Goal: Task Accomplishment & Management: Manage account settings

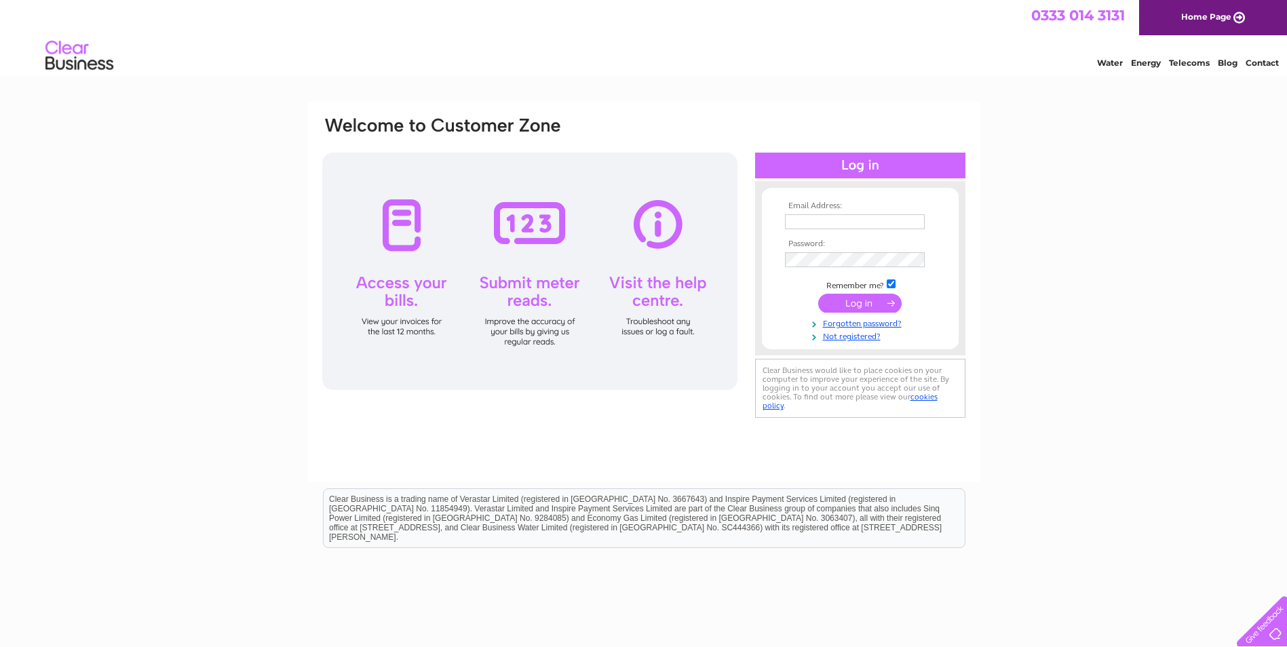
type input "eliteframing@btinternet.com"
click at [850, 301] on input "submit" at bounding box center [859, 303] width 83 height 19
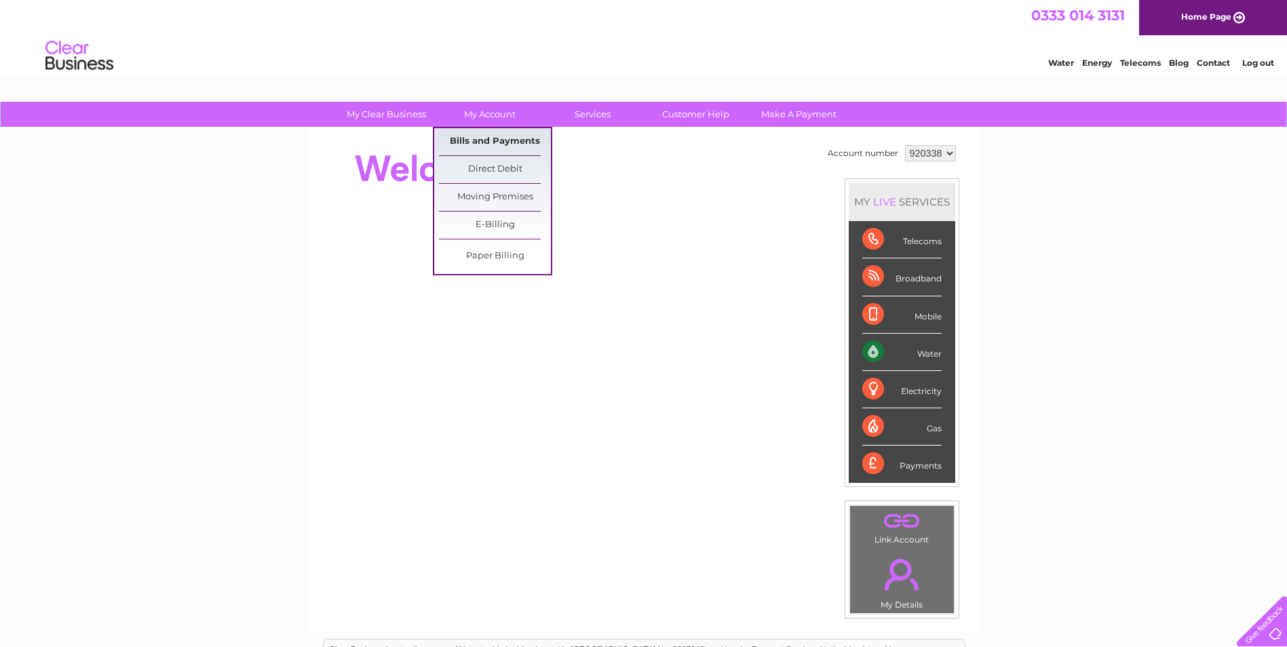
click at [478, 139] on link "Bills and Payments" at bounding box center [495, 141] width 112 height 27
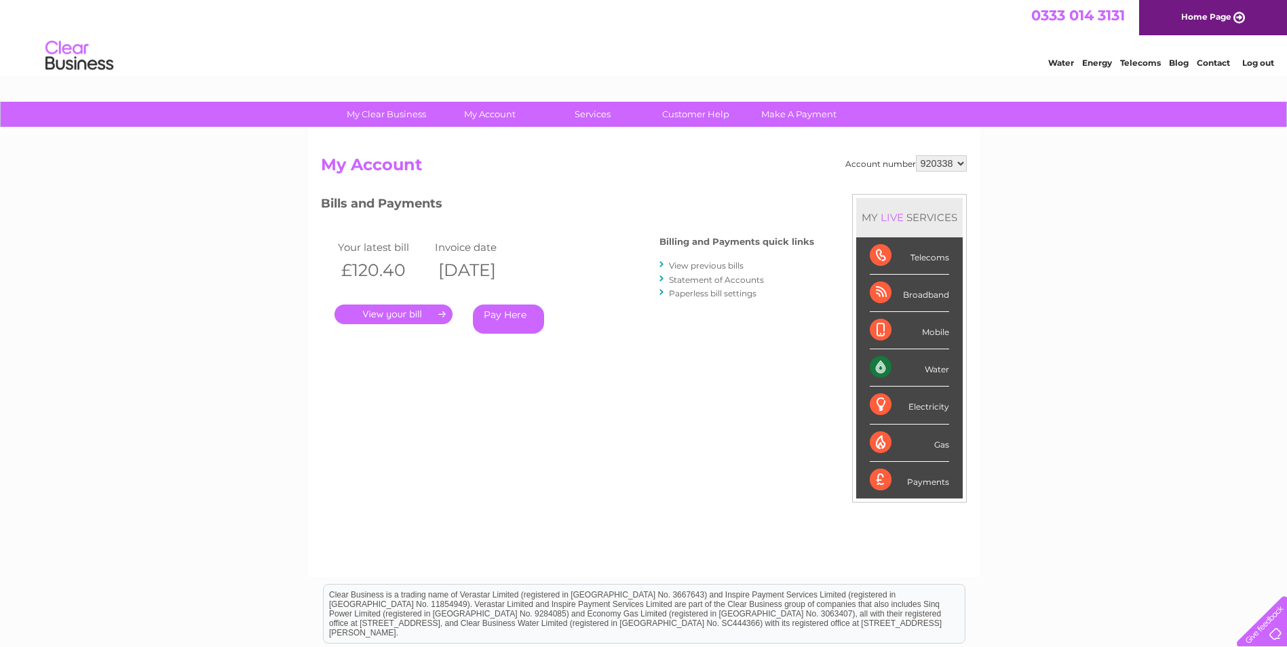
click at [406, 311] on link "." at bounding box center [394, 315] width 118 height 20
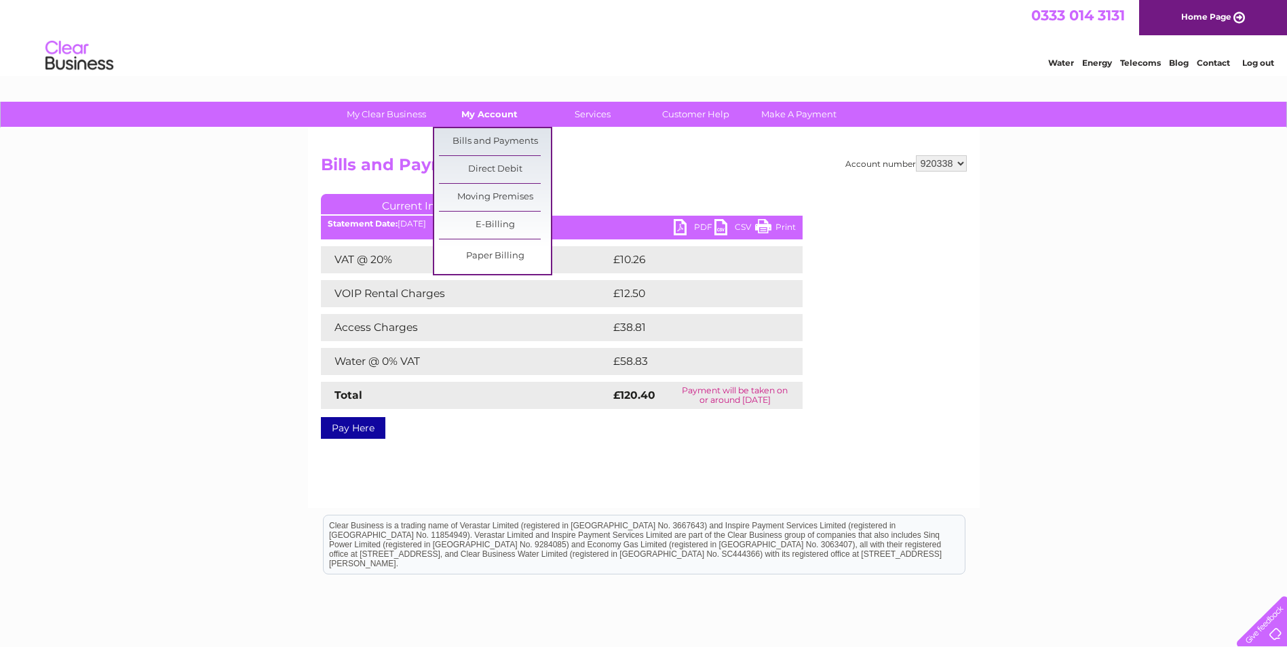
click at [483, 111] on link "My Account" at bounding box center [490, 114] width 112 height 25
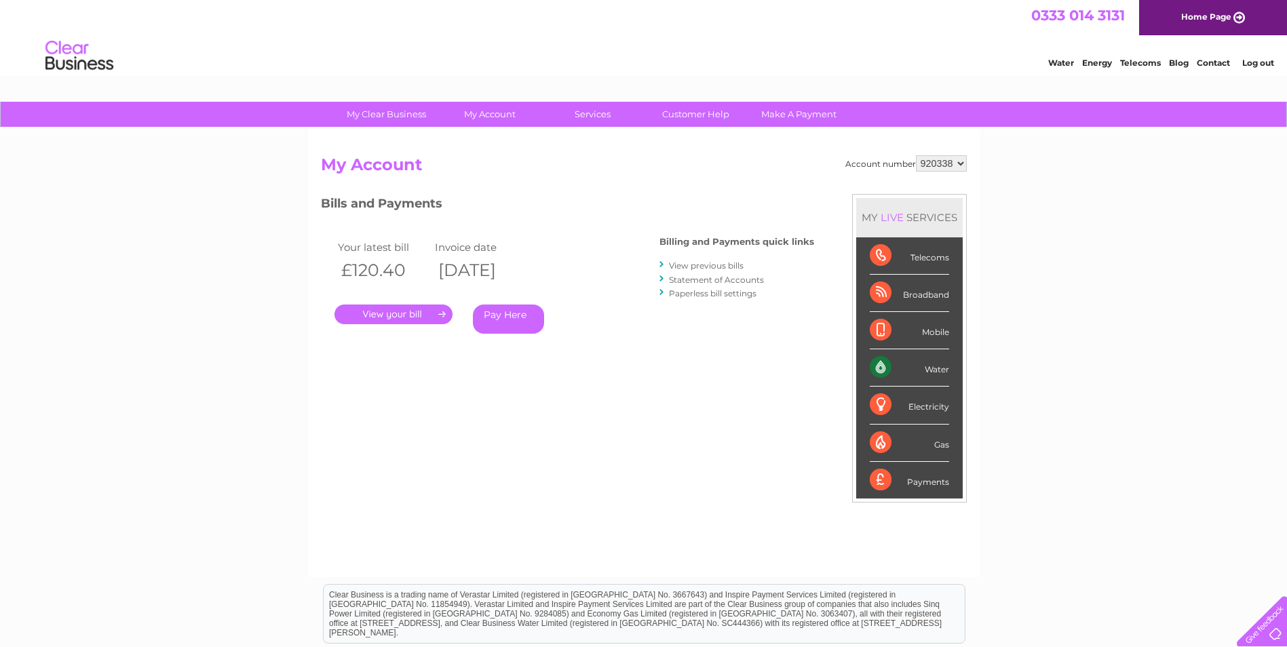
click at [882, 292] on div "Broadband" at bounding box center [909, 293] width 79 height 37
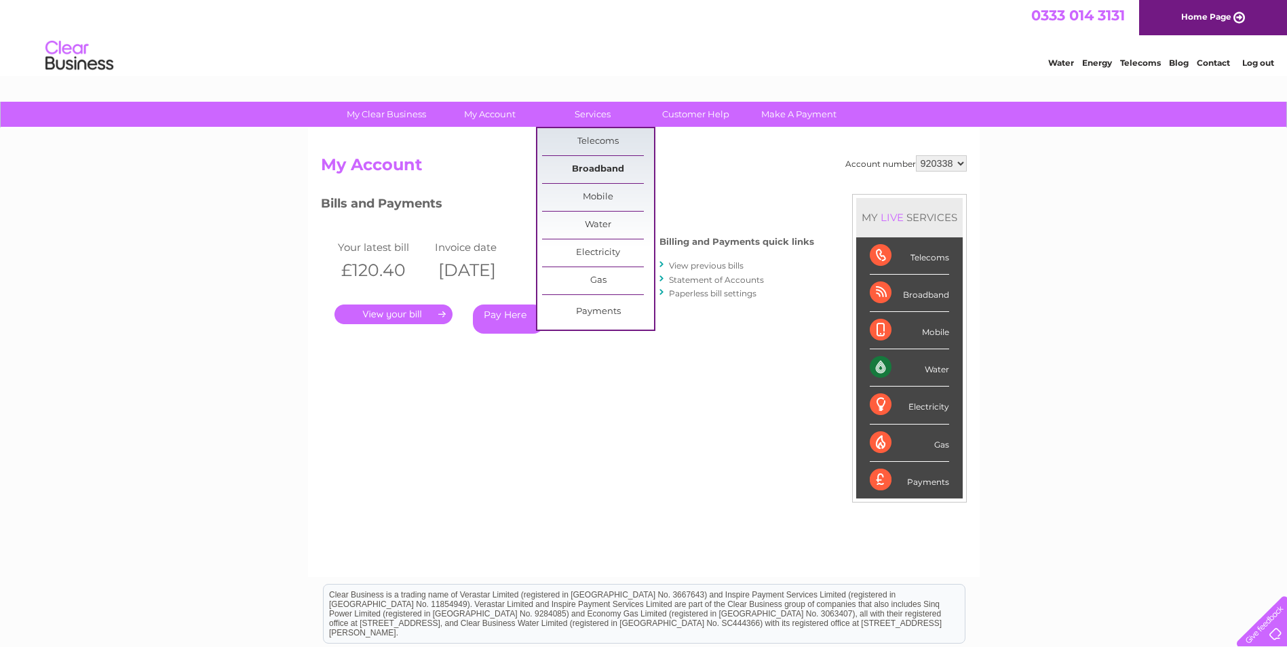
click at [582, 168] on link "Broadband" at bounding box center [598, 169] width 112 height 27
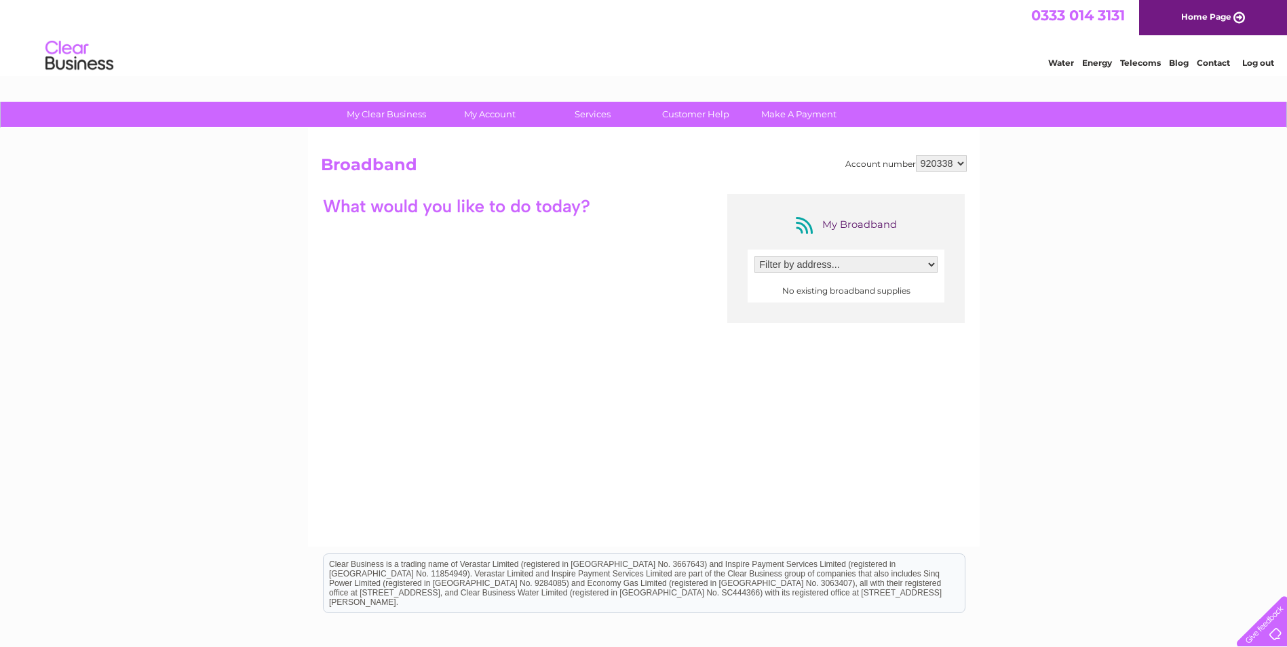
click at [825, 265] on select "Filter by address..." at bounding box center [846, 265] width 183 height 16
click at [824, 265] on select "Filter by address..." at bounding box center [846, 265] width 183 height 16
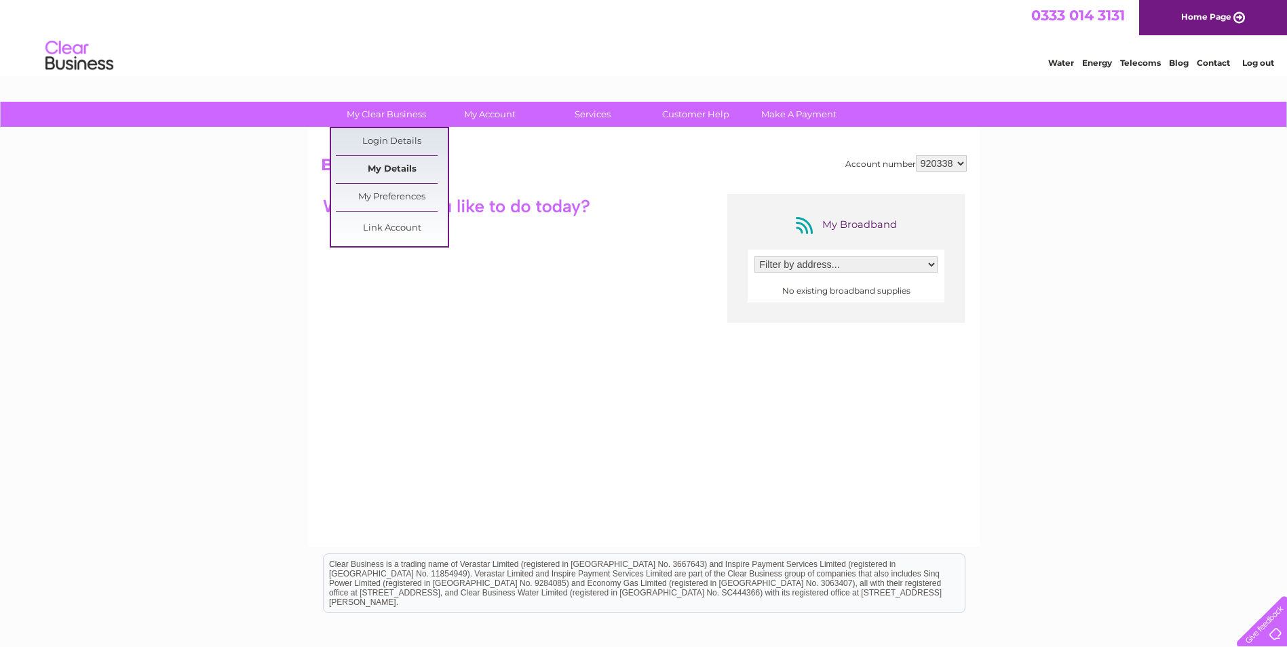
click at [398, 172] on link "My Details" at bounding box center [392, 169] width 112 height 27
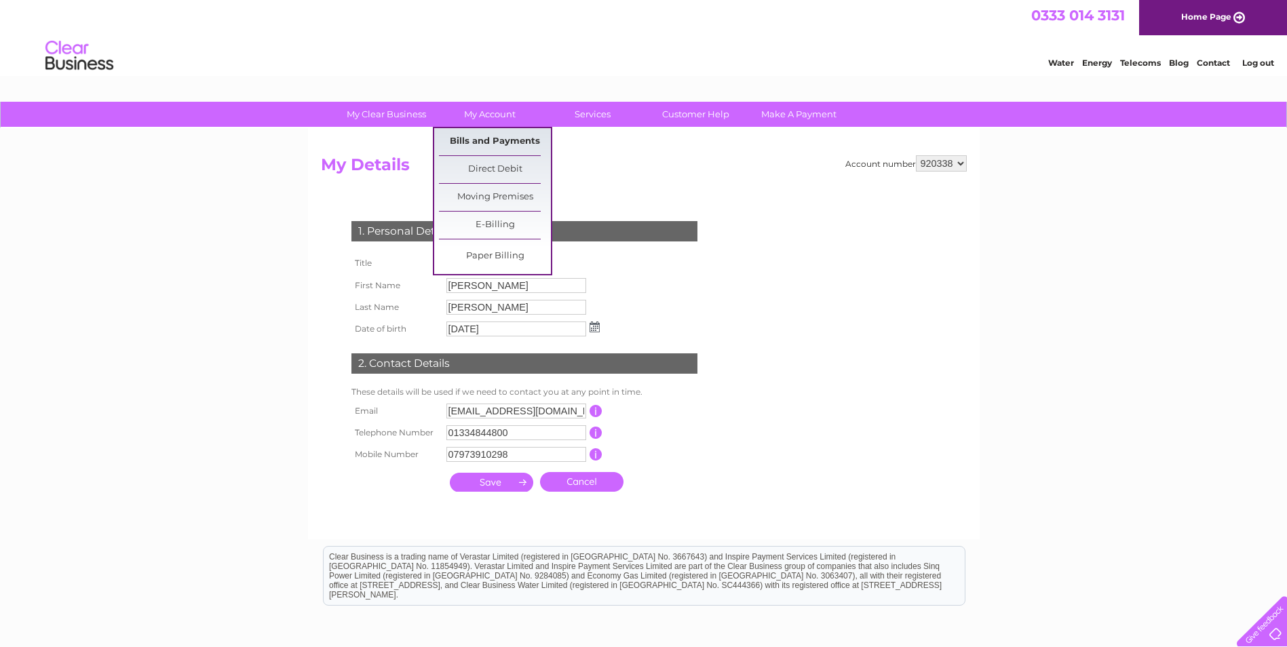
click at [497, 138] on link "Bills and Payments" at bounding box center [495, 141] width 112 height 27
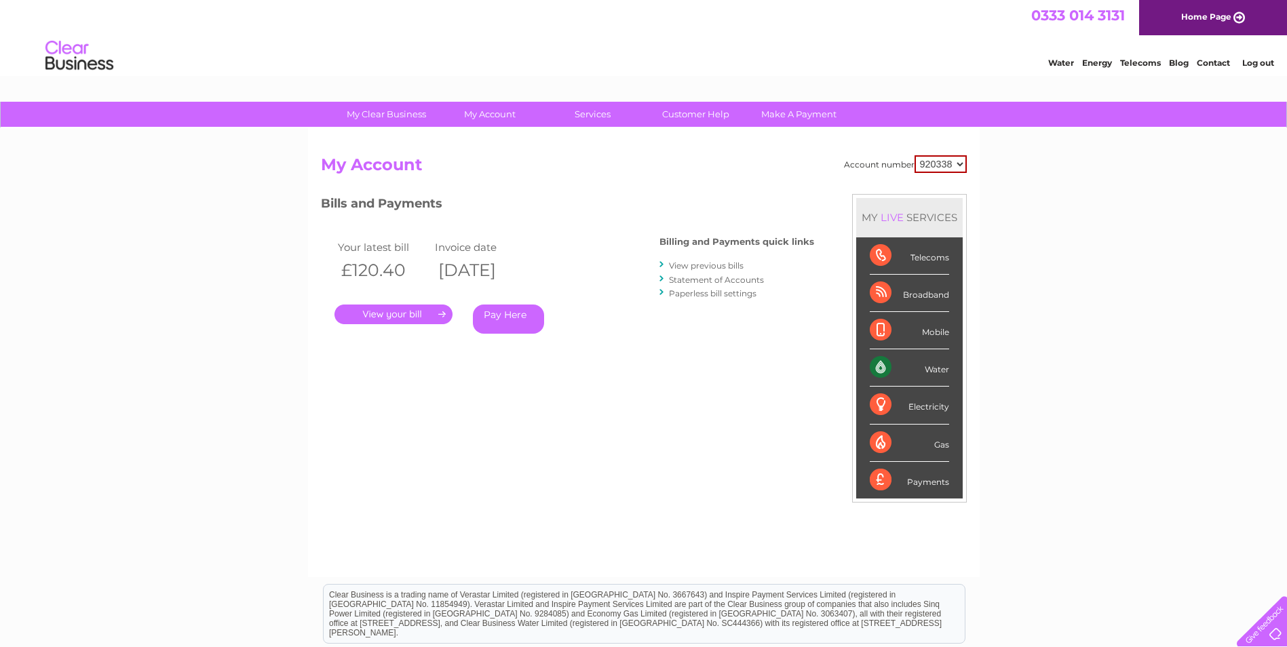
click at [436, 313] on link "." at bounding box center [394, 315] width 118 height 20
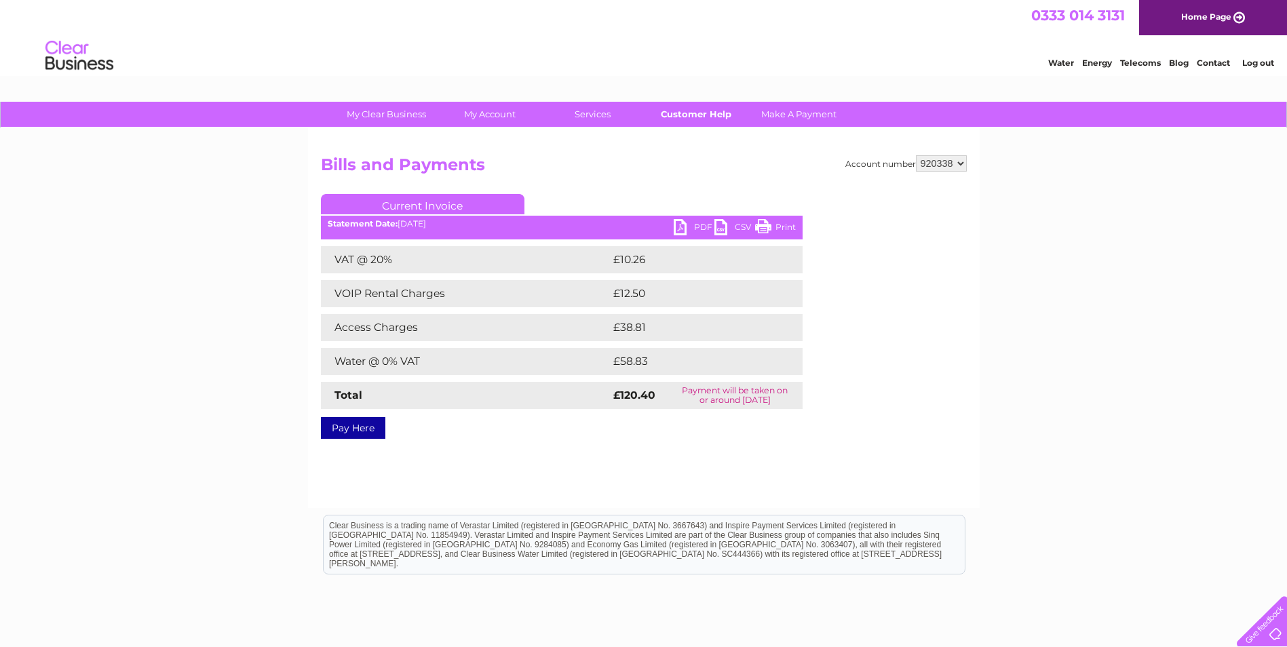
click at [705, 115] on link "Customer Help" at bounding box center [696, 114] width 112 height 25
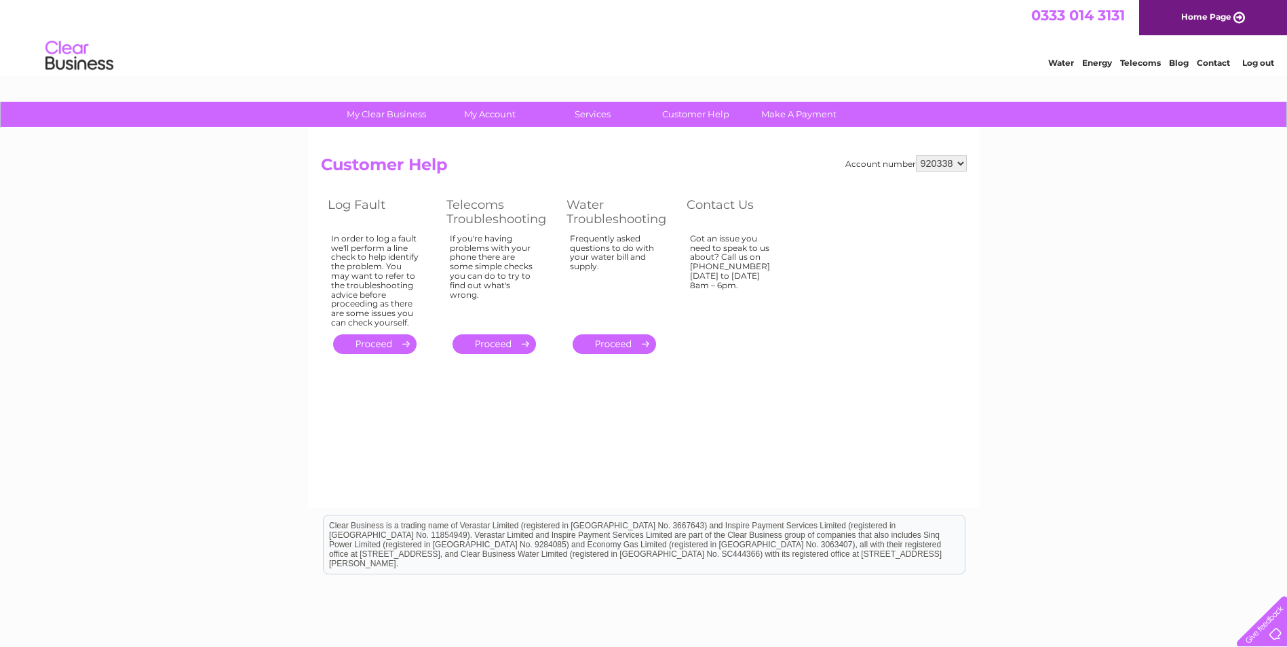
click at [689, 419] on div "Account number 920338 Customer Help Log Fault Telecoms Troubleshooting Water Tr…" at bounding box center [644, 318] width 672 height 380
click at [751, 332] on table "Log Fault Telecoms Troubleshooting Water Troubleshooting Contact Us In order to…" at bounding box center [560, 275] width 478 height 163
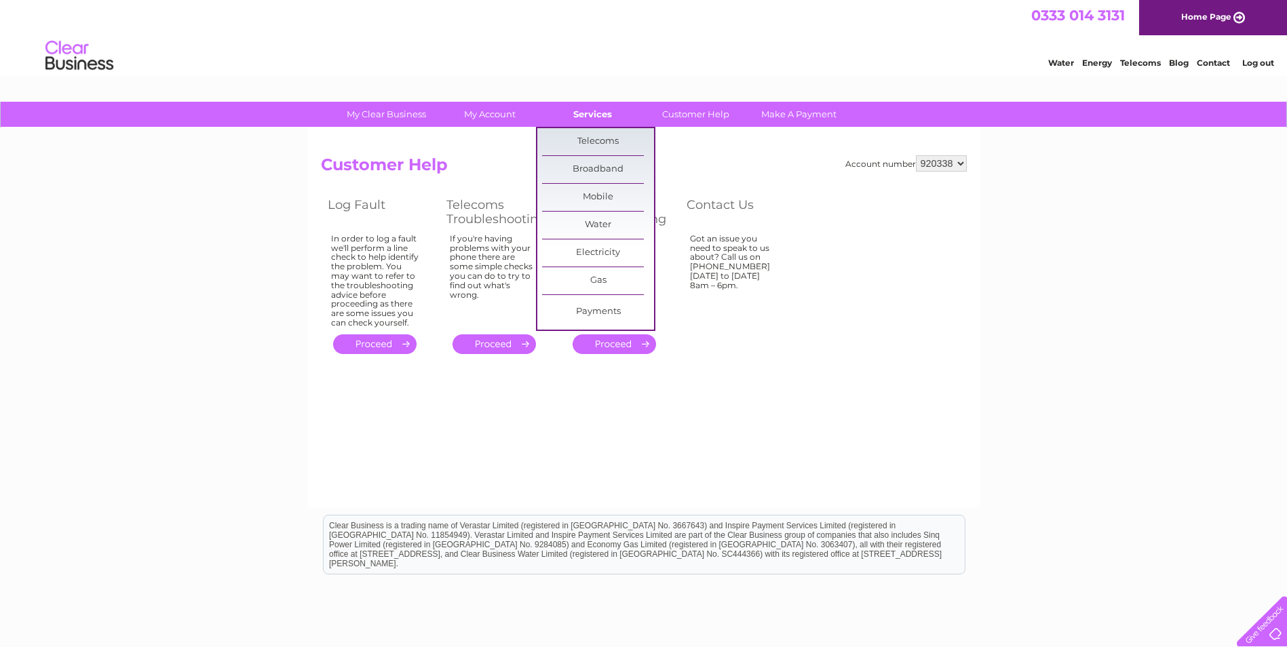
click at [593, 111] on link "Services" at bounding box center [593, 114] width 112 height 25
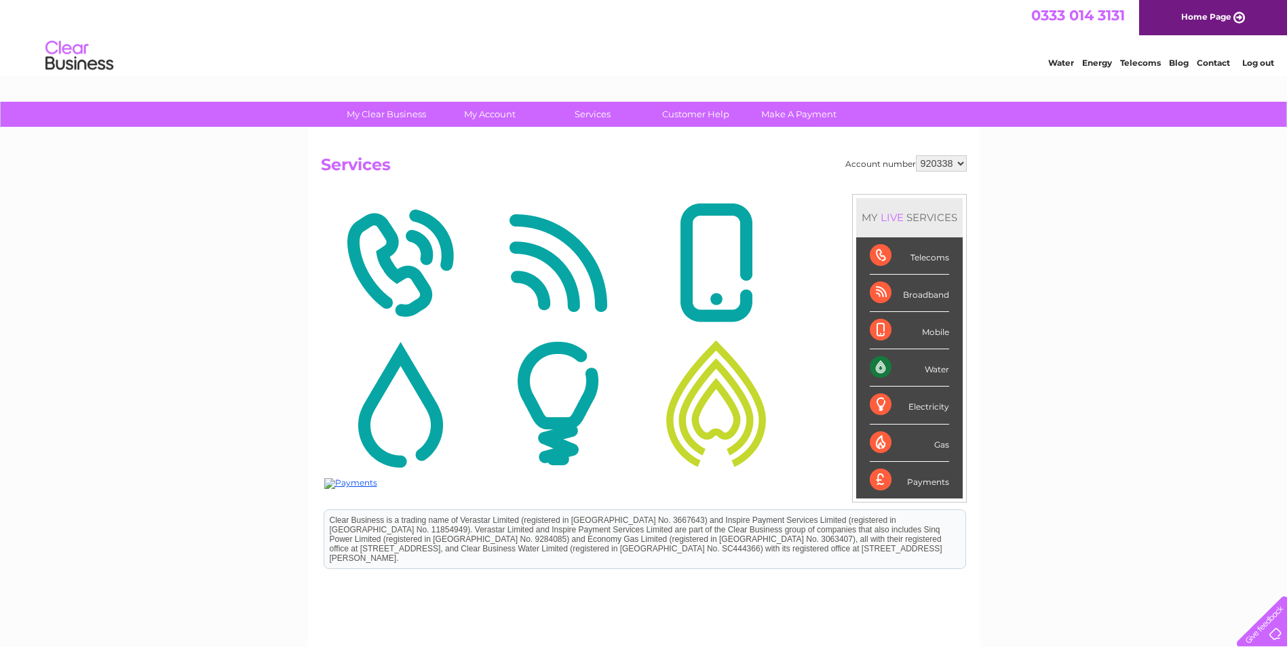
click at [942, 219] on div "MY LIVE SERVICES" at bounding box center [909, 217] width 107 height 39
click at [968, 157] on div "Account number 920338 Services" at bounding box center [644, 438] width 672 height 620
click at [957, 165] on select "920338" at bounding box center [941, 163] width 51 height 16
click at [958, 164] on select "920338" at bounding box center [941, 163] width 51 height 16
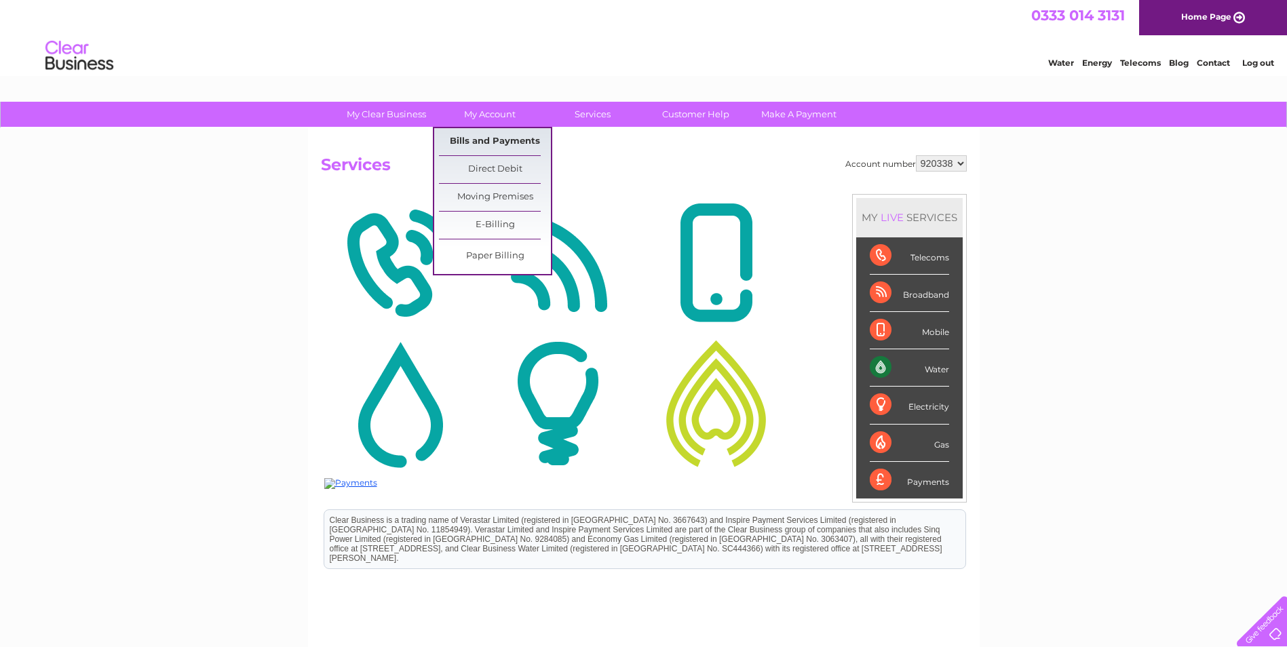
click at [502, 147] on link "Bills and Payments" at bounding box center [495, 141] width 112 height 27
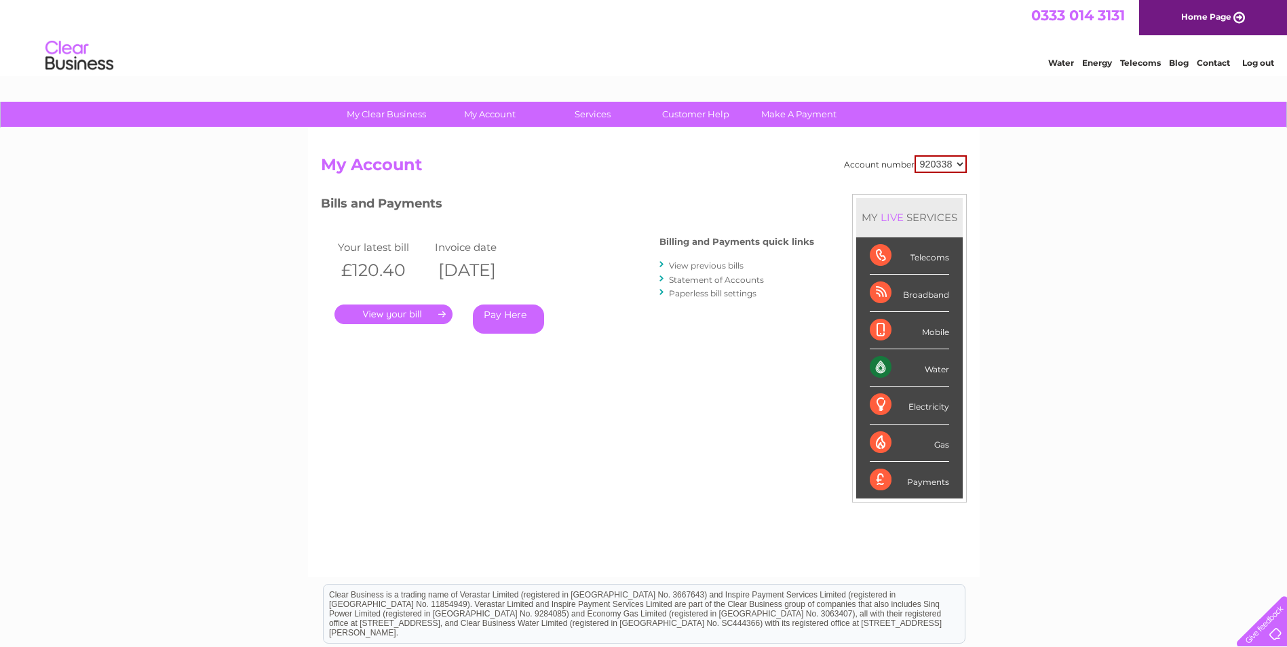
click at [400, 317] on link "." at bounding box center [394, 315] width 118 height 20
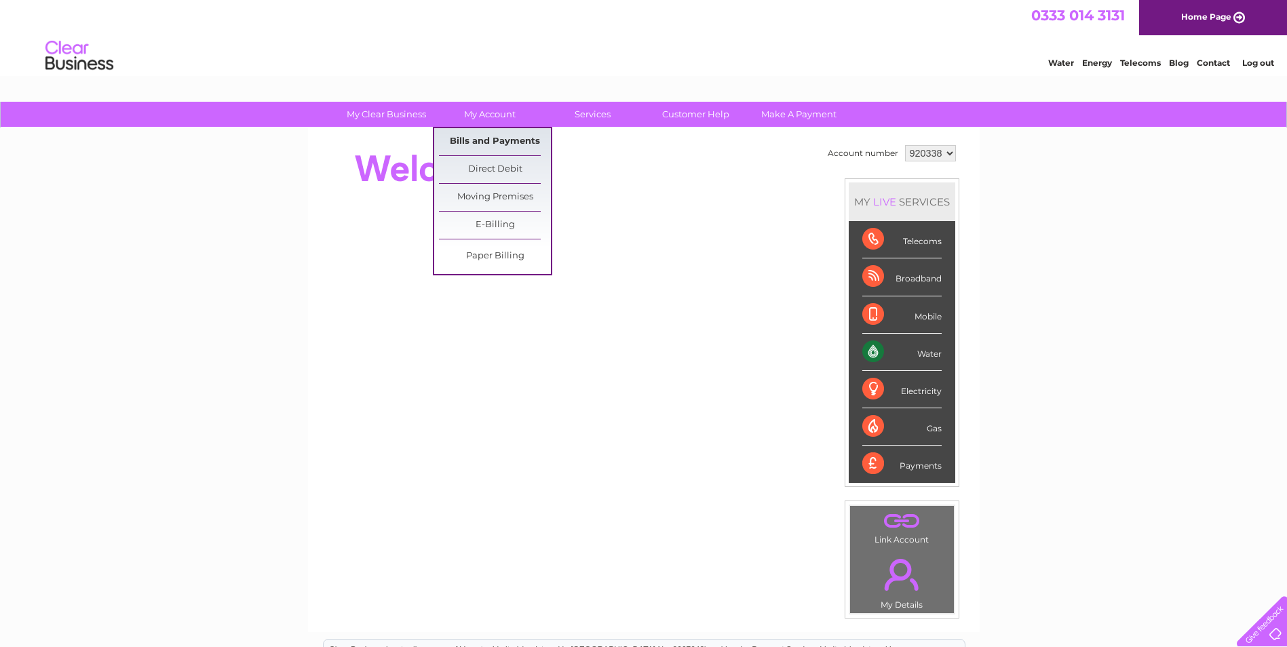
click at [501, 135] on link "Bills and Payments" at bounding box center [495, 141] width 112 height 27
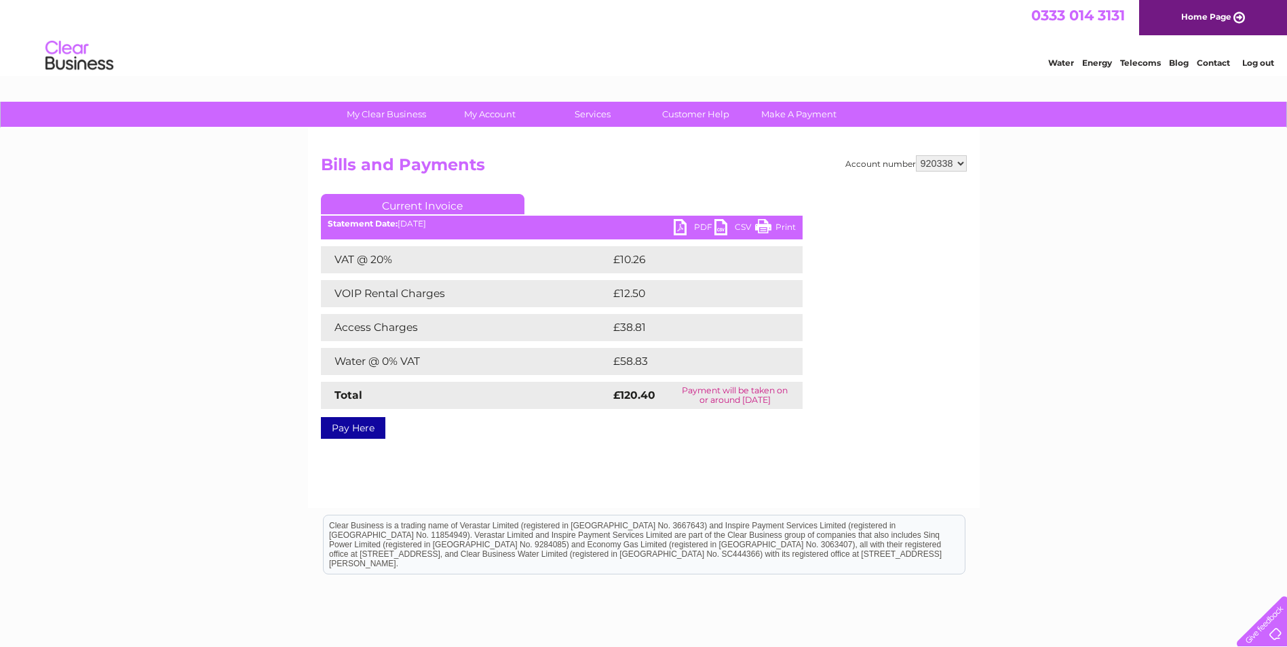
click at [696, 230] on link "PDF" at bounding box center [694, 229] width 41 height 20
